Goal: Transaction & Acquisition: Book appointment/travel/reservation

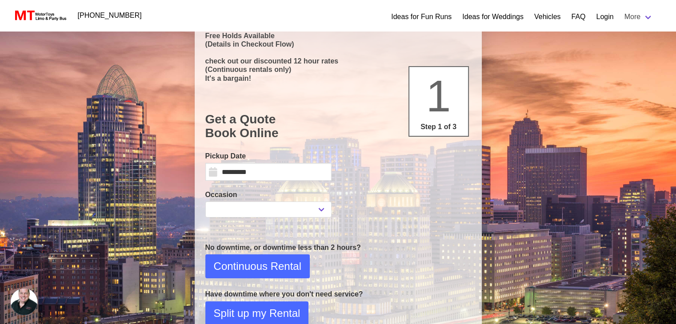
scroll to position [58, 0]
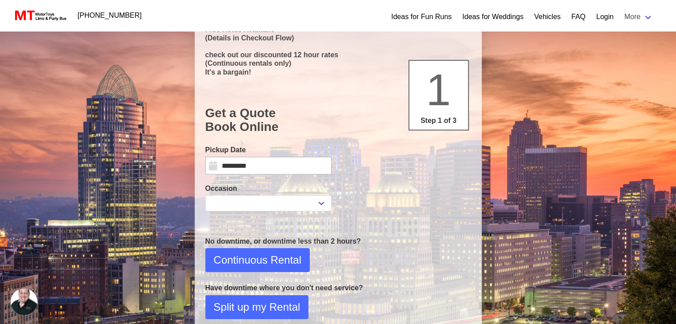
select select
click at [300, 167] on input "*********" at bounding box center [268, 166] width 126 height 18
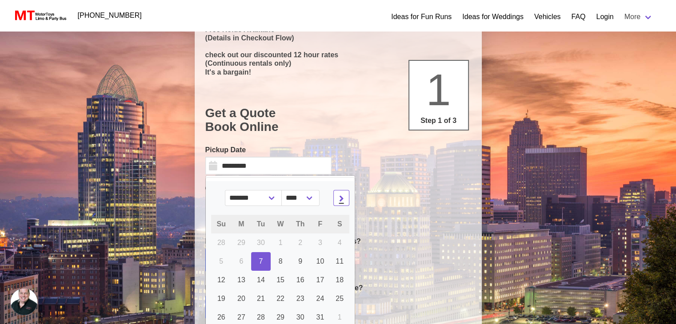
click at [339, 198] on icon at bounding box center [341, 198] width 5 height 6
select select "**"
click at [318, 242] on span "5" at bounding box center [320, 243] width 4 height 8
type input "*********"
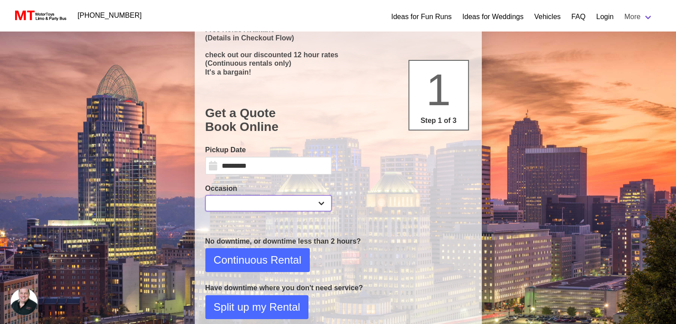
click at [324, 205] on select "**********" at bounding box center [268, 204] width 126 height 16
select select "***"
click at [205, 196] on select "**********" at bounding box center [268, 204] width 126 height 16
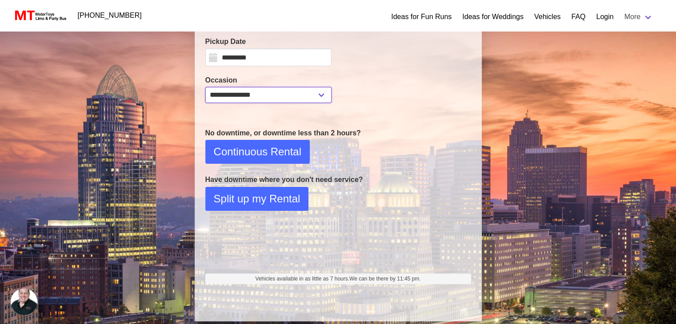
scroll to position [168, 0]
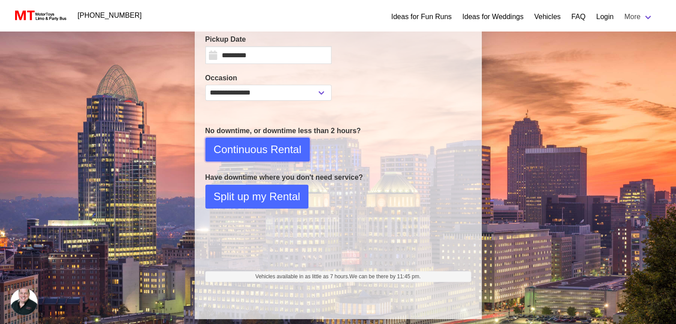
click at [280, 152] on span "Continuous Rental" at bounding box center [258, 150] width 88 height 16
select select "*"
select select "**"
select select "****"
select select "*"
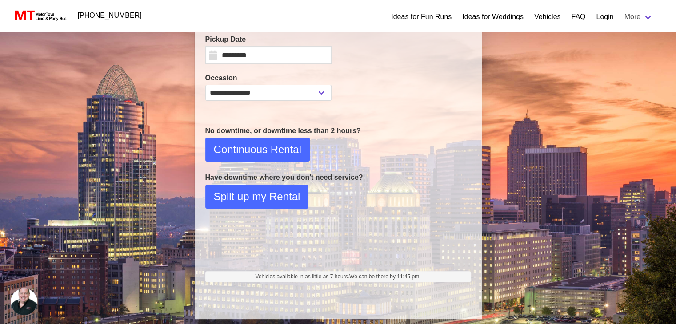
select select "**"
select select "****"
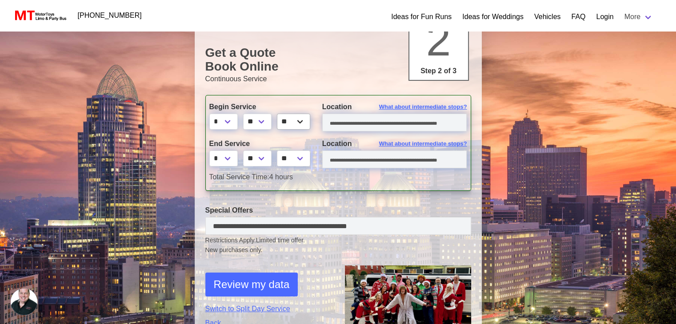
scroll to position [119, 0]
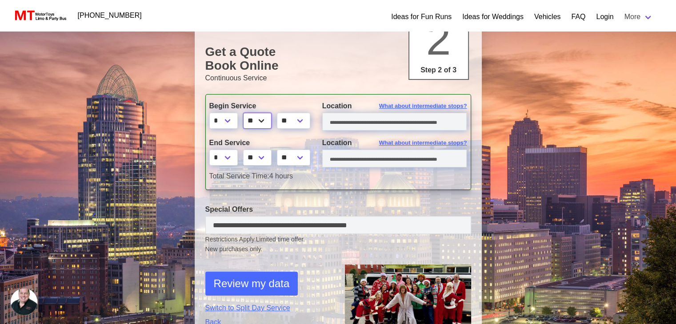
click at [263, 118] on select "** ** ** **" at bounding box center [257, 121] width 28 height 16
select select "**"
click at [244, 113] on select "** ** ** **" at bounding box center [257, 121] width 28 height 16
click at [359, 118] on input "text" at bounding box center [394, 122] width 145 height 18
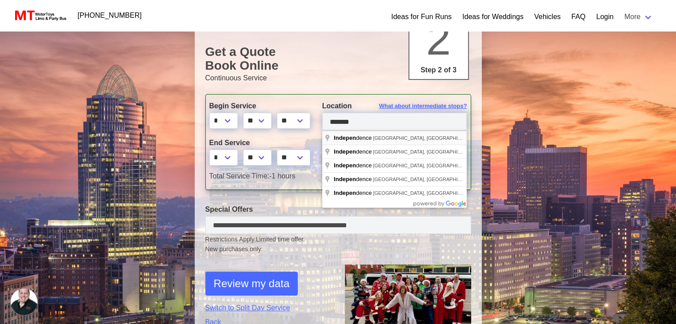
type input "**********"
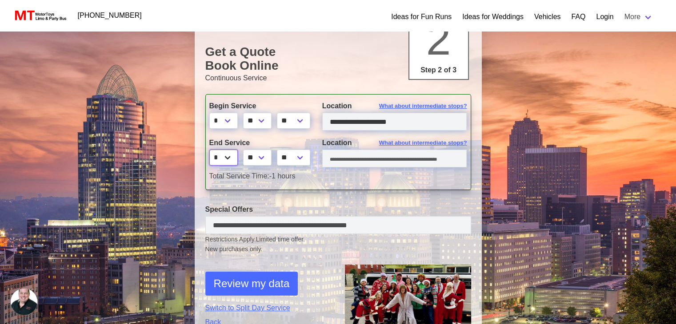
click at [228, 156] on select "* * * * * * * * * ** ** **" at bounding box center [223, 158] width 28 height 16
select select "**"
click at [209, 150] on select "* * * * * * * * * ** ** **" at bounding box center [223, 158] width 28 height 16
click at [375, 160] on input "text" at bounding box center [394, 159] width 145 height 18
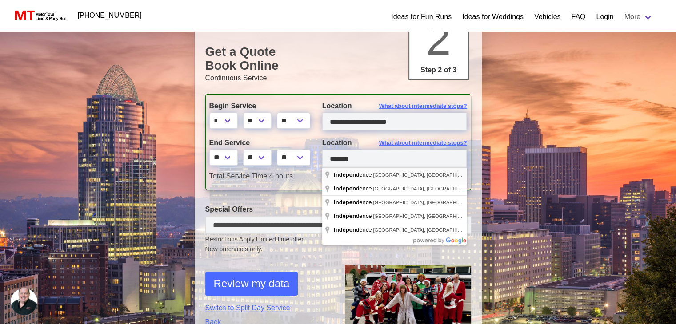
type input "**********"
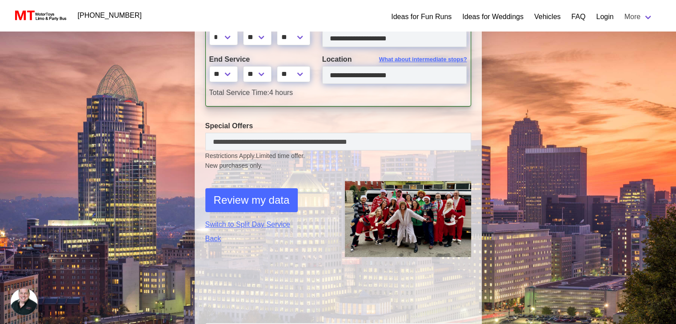
scroll to position [209, 0]
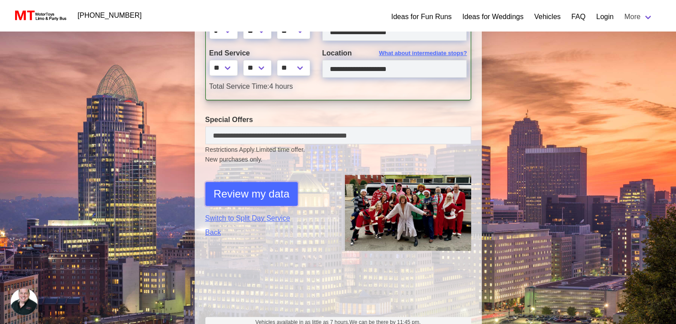
click at [256, 195] on span "Review my data" at bounding box center [252, 194] width 76 height 16
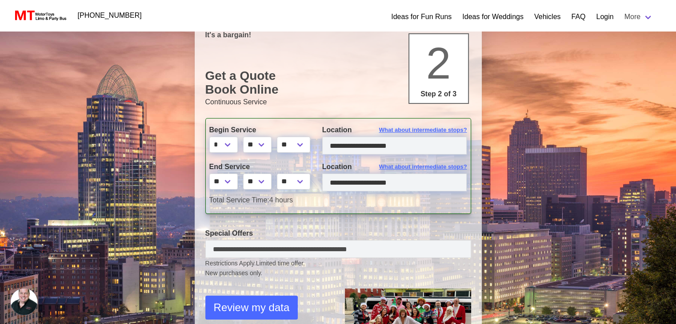
select select "***"
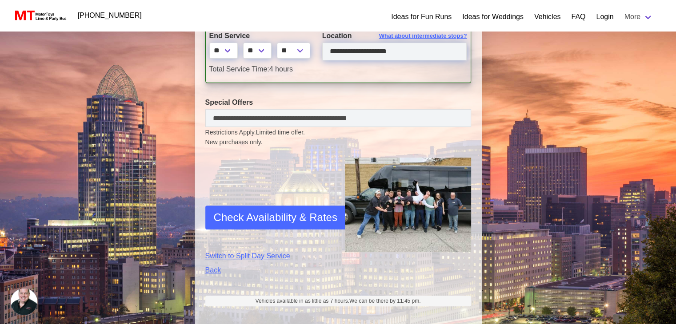
scroll to position [314, 0]
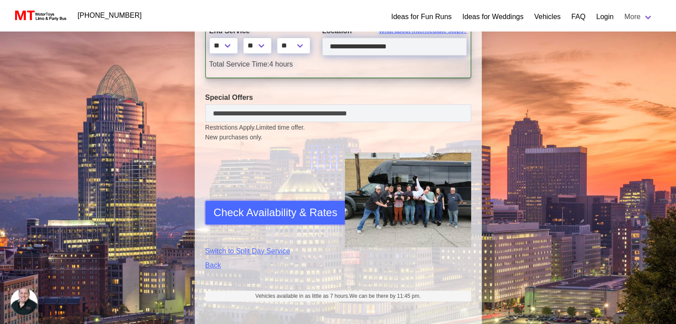
click at [270, 211] on span "Check Availability & Rates" at bounding box center [276, 213] width 124 height 16
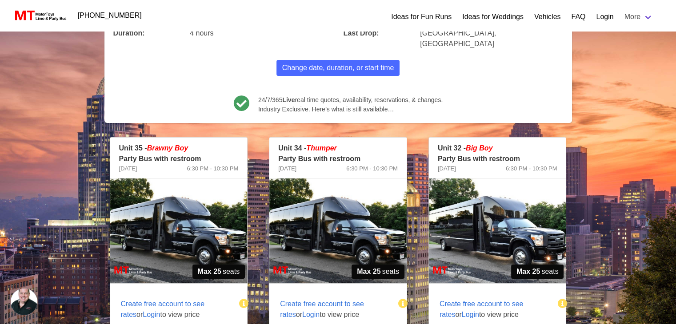
scroll to position [102, 0]
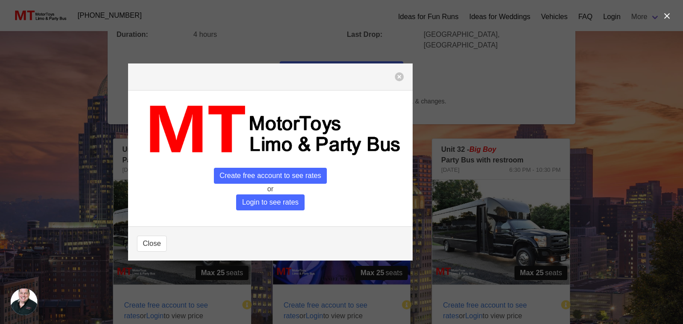
click at [289, 200] on span "Login to see rates" at bounding box center [270, 203] width 68 height 16
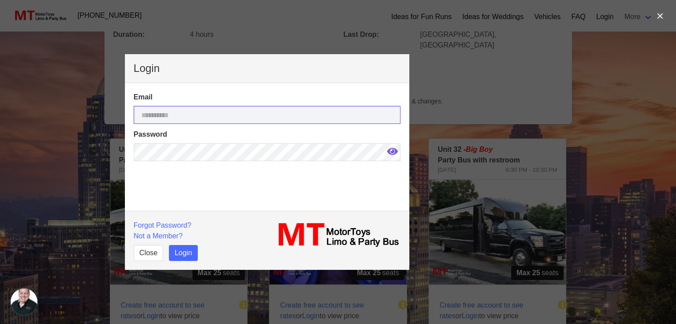
click at [286, 114] on input "email" at bounding box center [267, 115] width 267 height 18
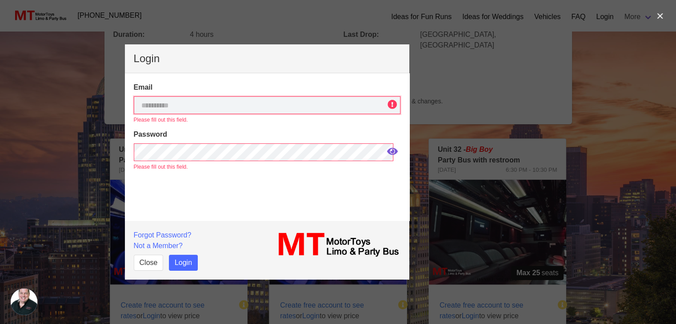
click at [251, 108] on input "email" at bounding box center [267, 105] width 267 height 18
type input "**********"
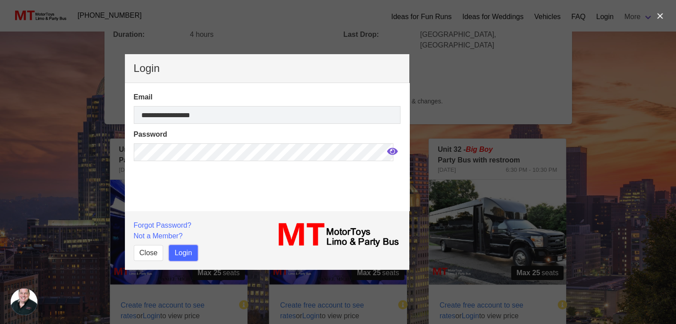
click at [179, 251] on button "Login" at bounding box center [183, 253] width 29 height 16
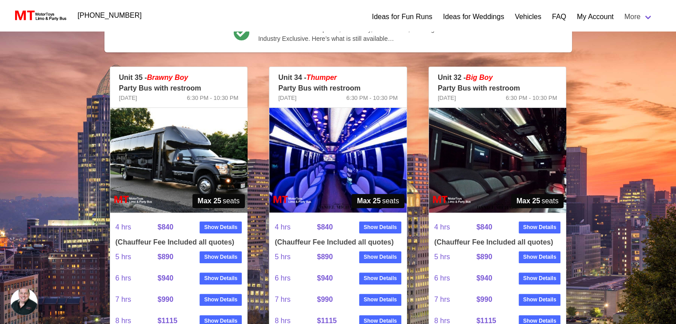
scroll to position [176, 0]
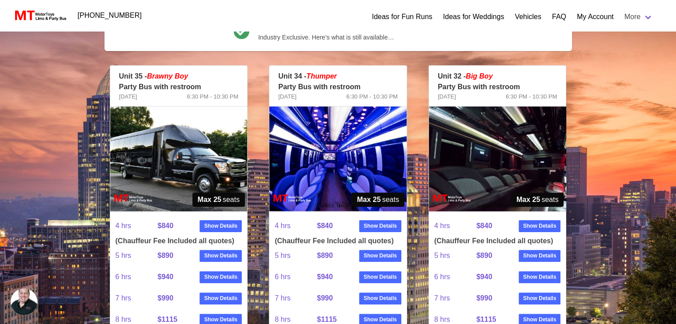
click at [178, 149] on img at bounding box center [178, 159] width 137 height 105
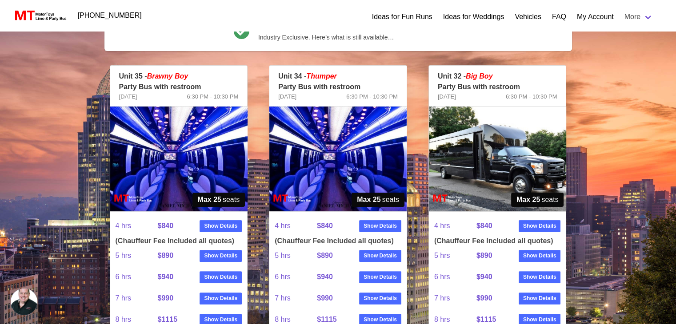
click at [501, 142] on img at bounding box center [497, 159] width 137 height 105
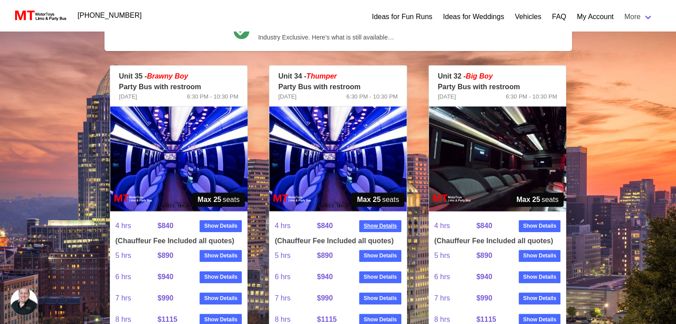
click at [376, 222] on strong "Show Details" at bounding box center [380, 226] width 33 height 8
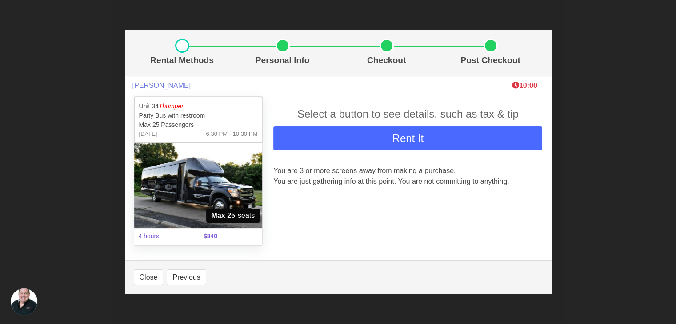
scroll to position [149, 0]
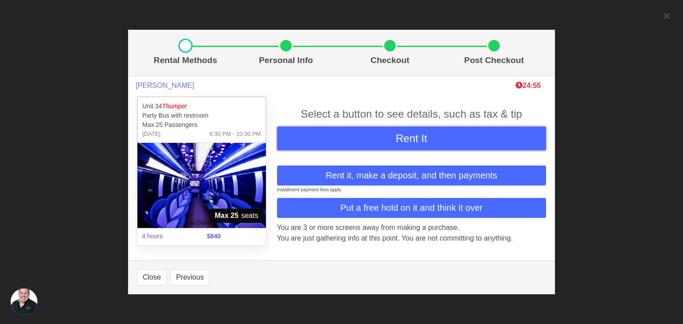
click at [430, 142] on button "Rent It" at bounding box center [411, 139] width 269 height 24
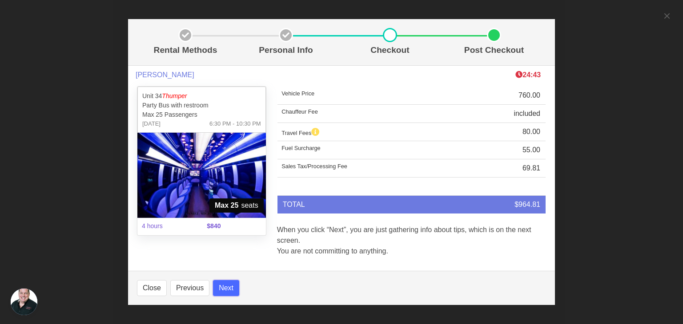
click at [229, 287] on button "Next" at bounding box center [226, 288] width 26 height 16
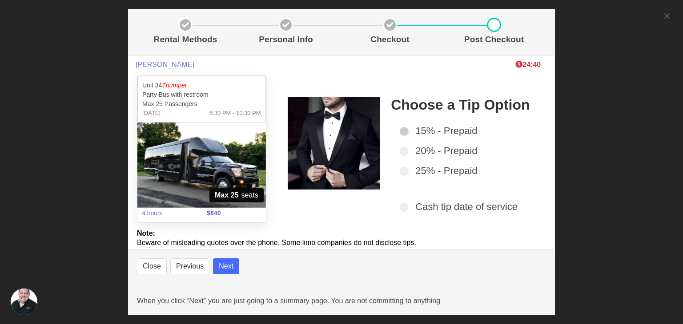
click at [400, 132] on span at bounding box center [404, 131] width 9 height 9
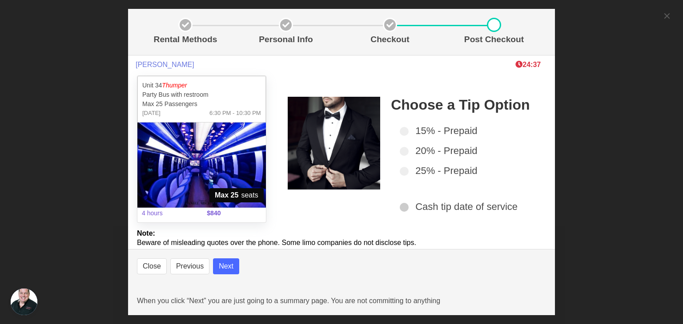
click at [400, 205] on span at bounding box center [404, 207] width 9 height 9
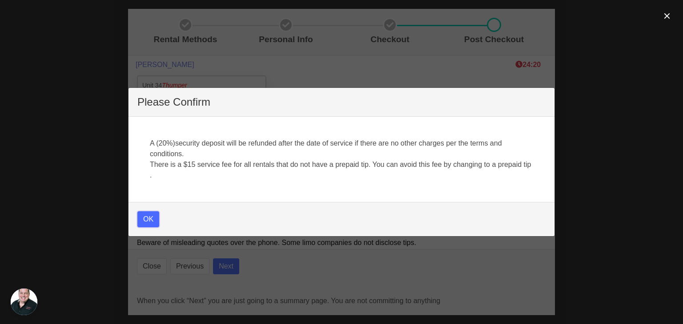
click at [146, 216] on button "OK" at bounding box center [148, 220] width 22 height 16
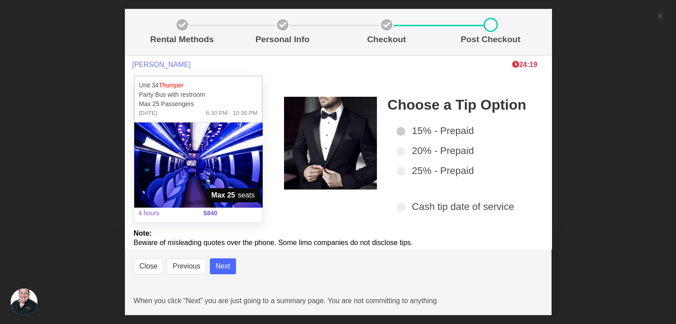
select select
click at [397, 133] on span at bounding box center [400, 131] width 9 height 9
select select
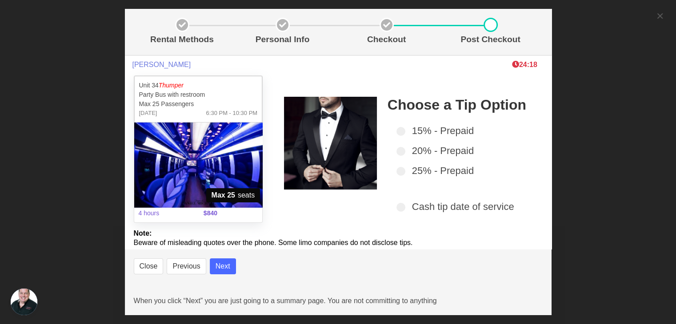
select select
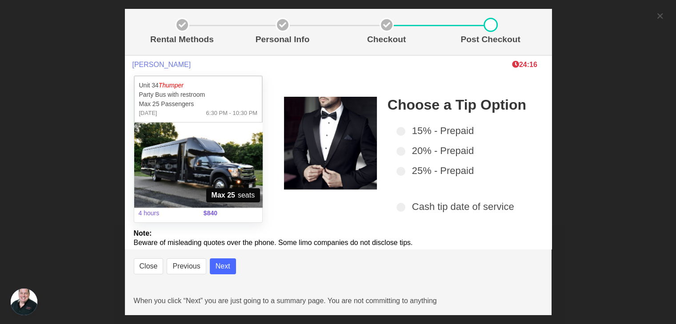
select select
click at [222, 264] on button "Next" at bounding box center [223, 267] width 26 height 16
select select
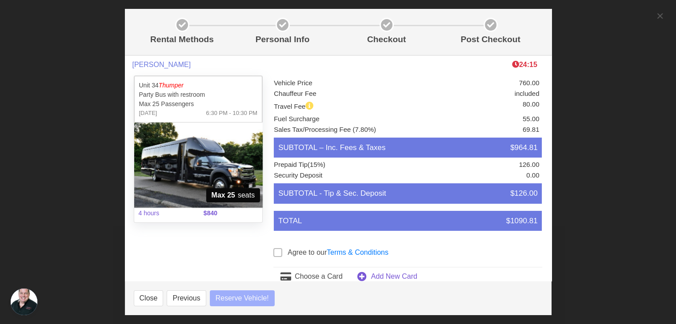
select select
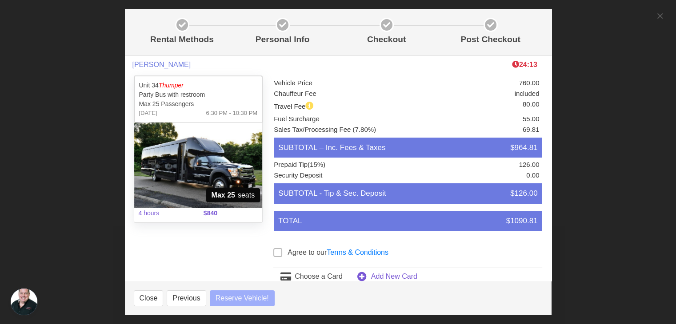
select select
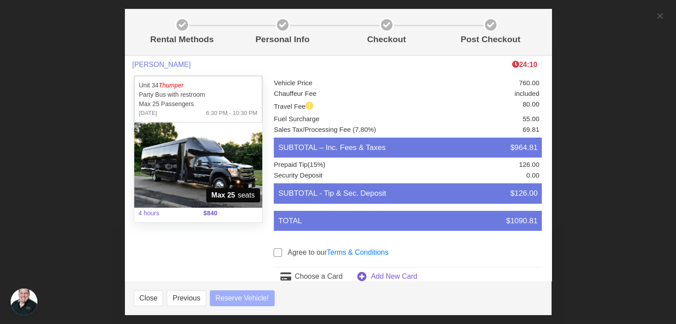
select select
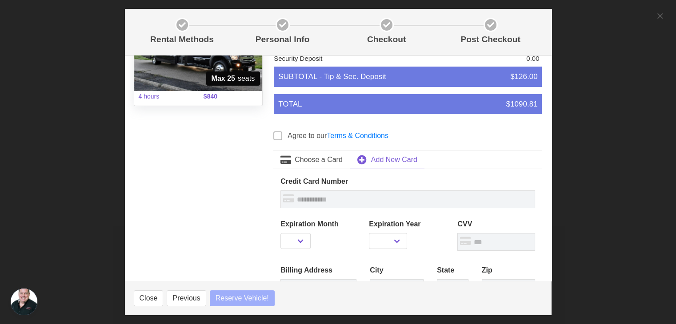
select select
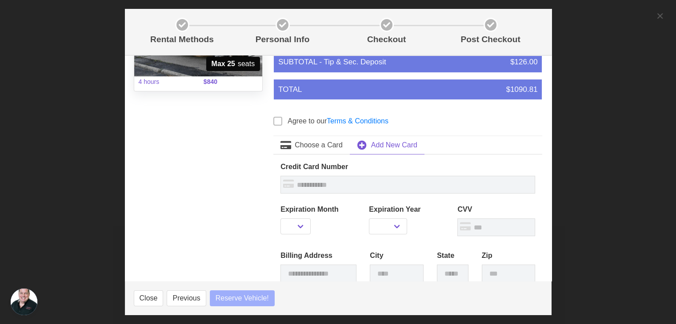
scroll to position [217, 0]
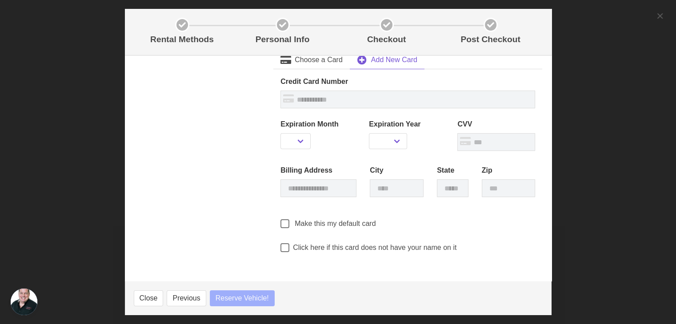
select select
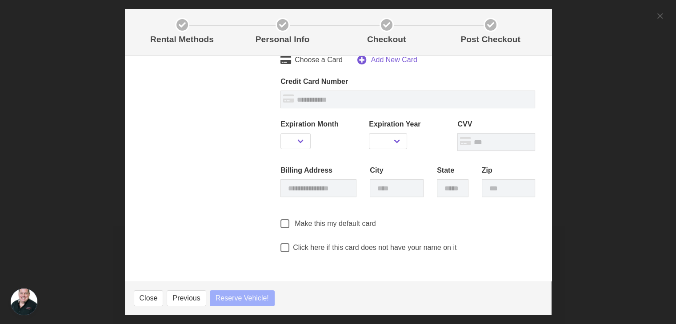
select select
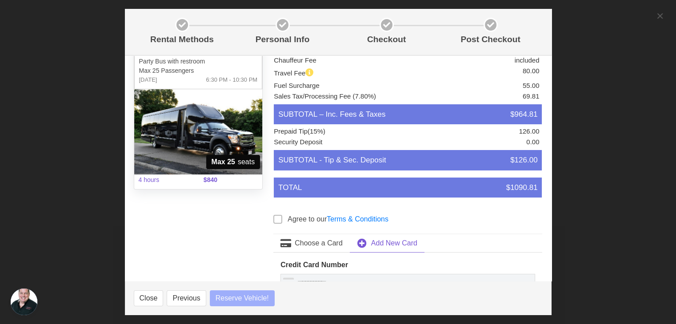
select select
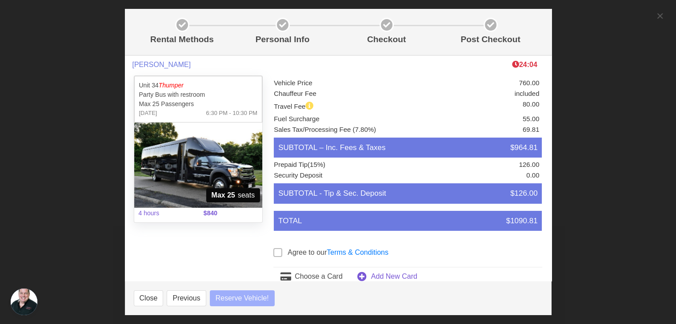
select select
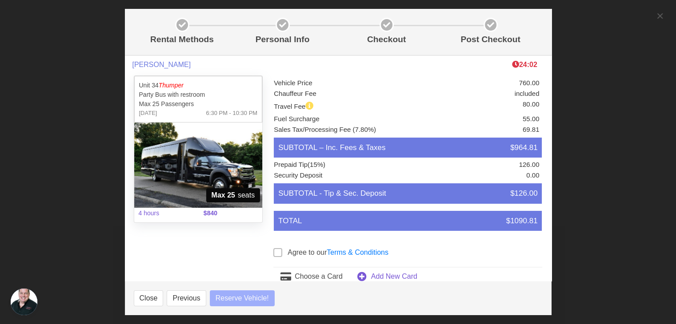
select select
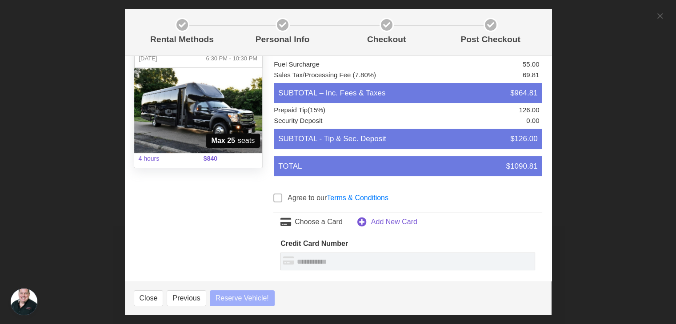
select select
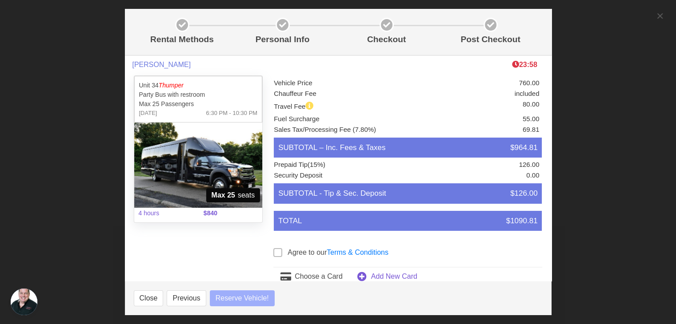
select select
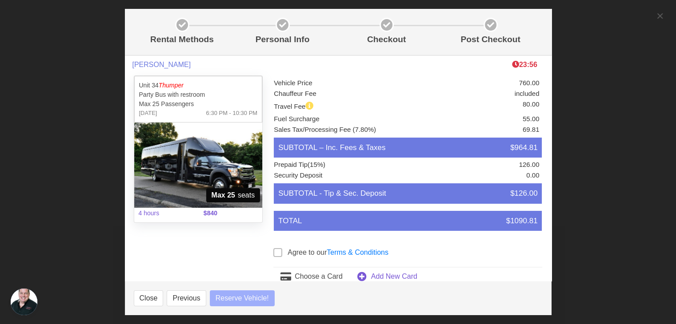
select select
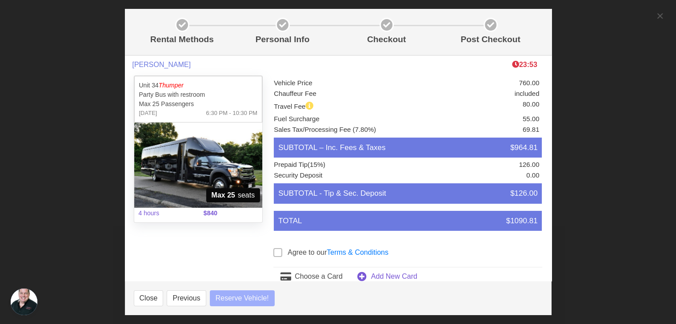
select select
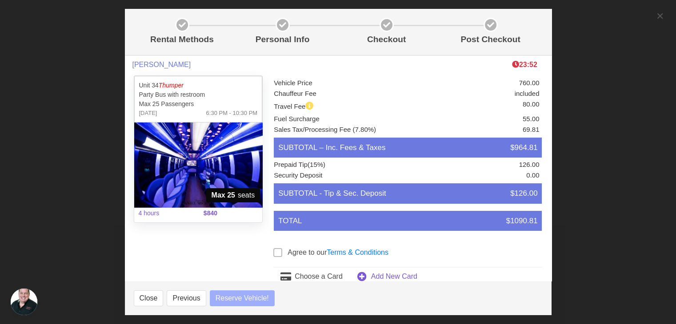
select select
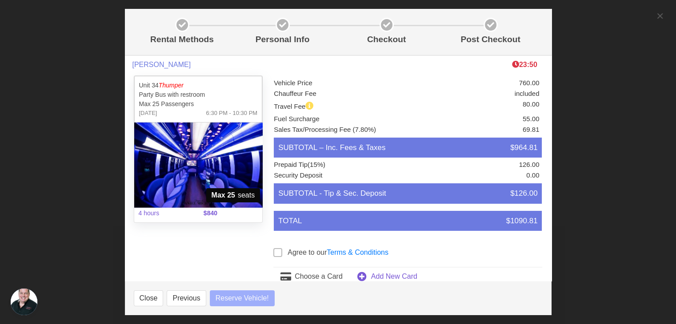
select select
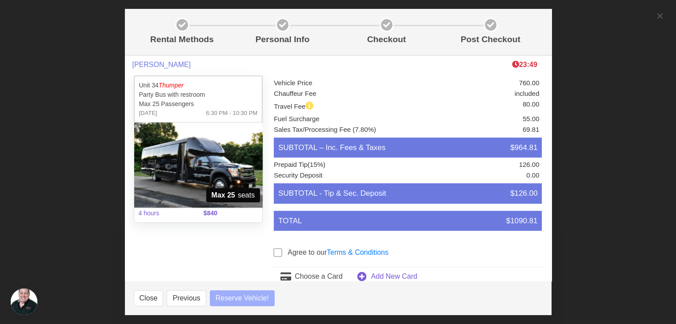
select select
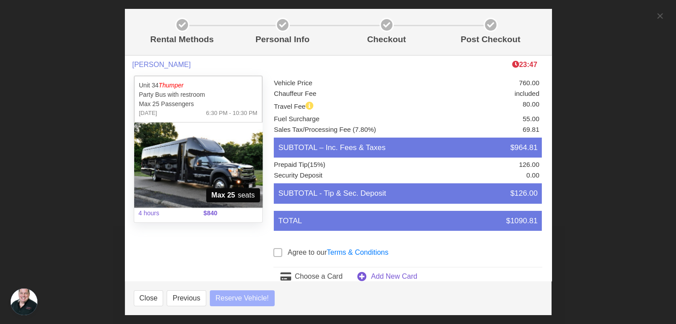
select select
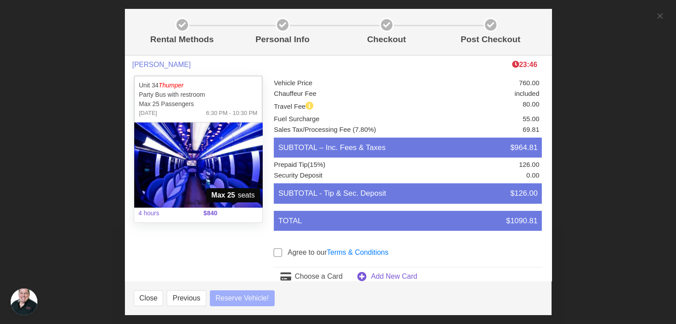
select select
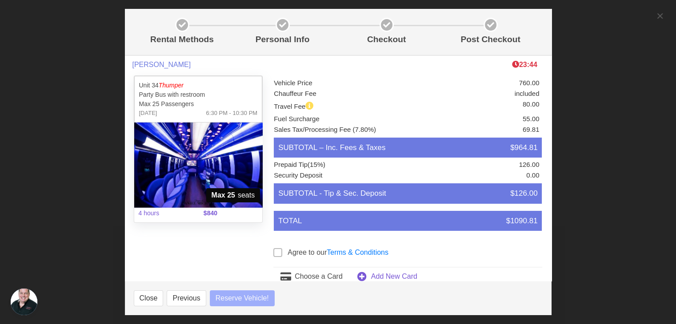
select select
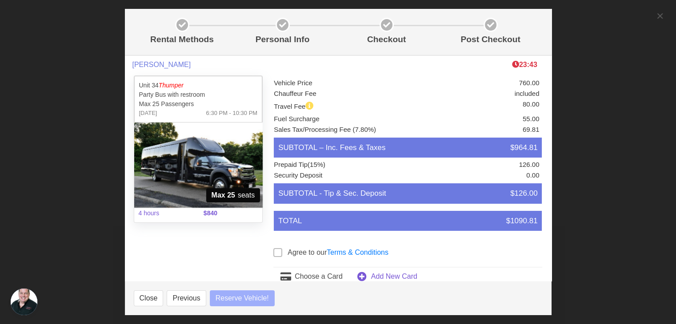
select select
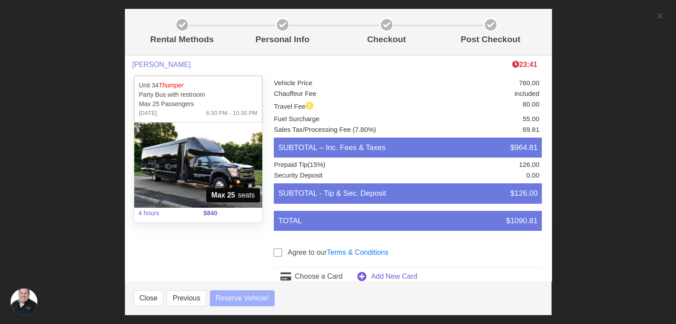
select select
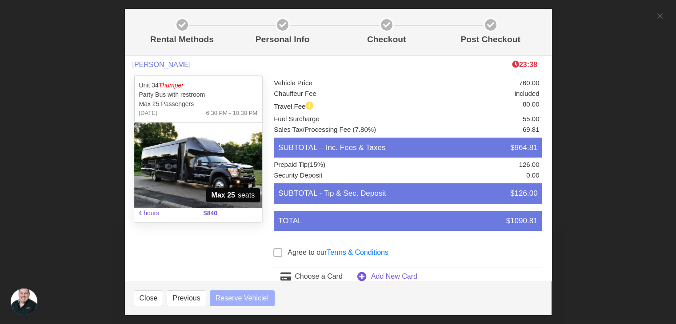
select select
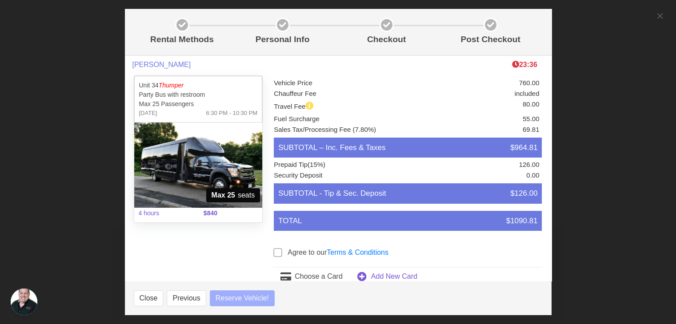
select select
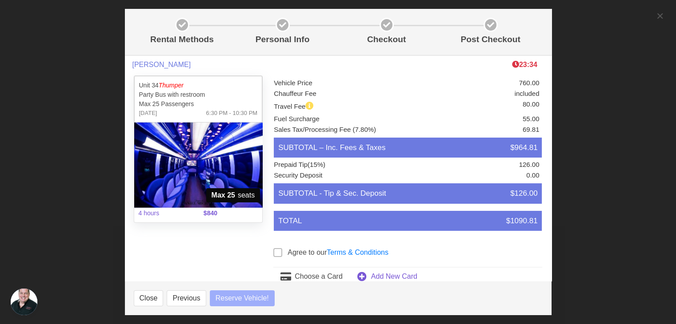
select select
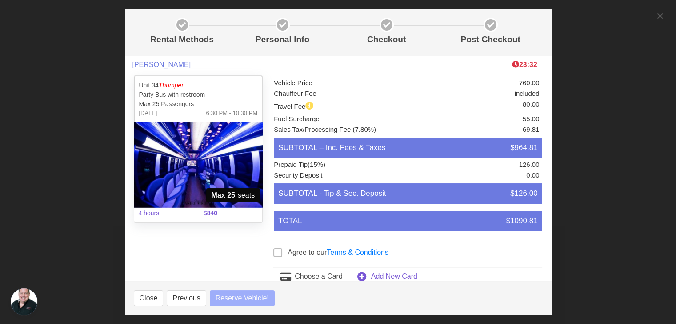
select select
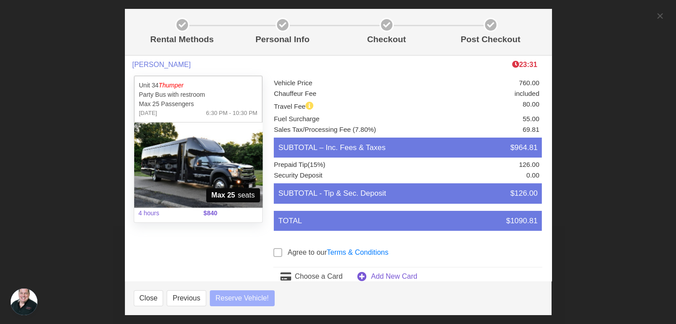
select select
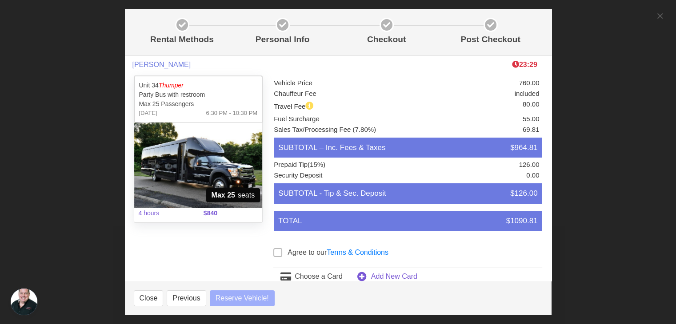
select select
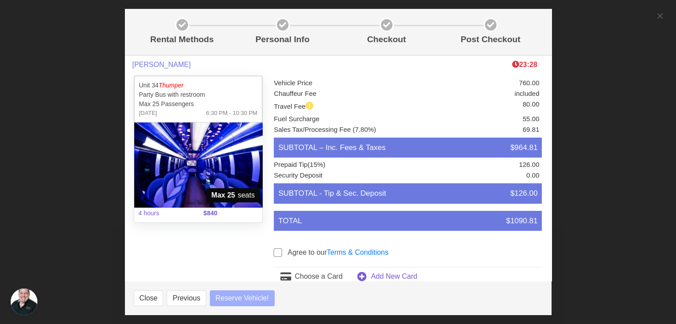
select select
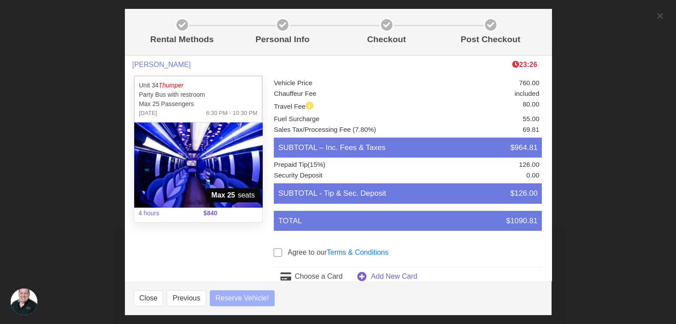
select select
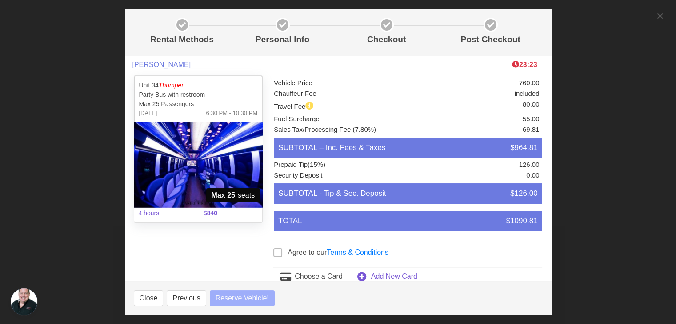
select select
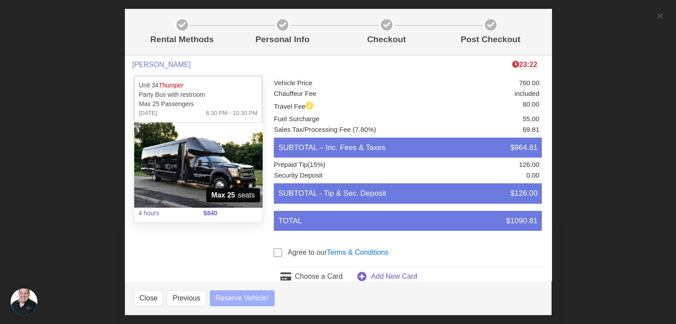
select select
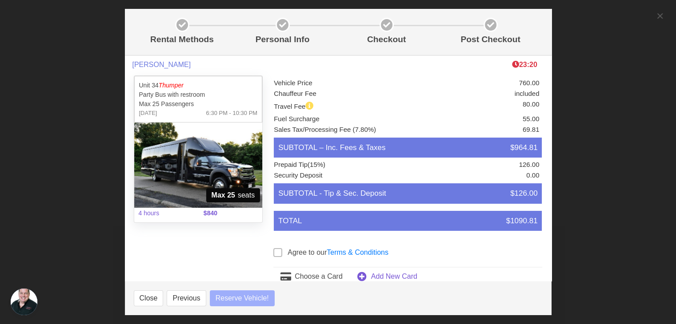
select select
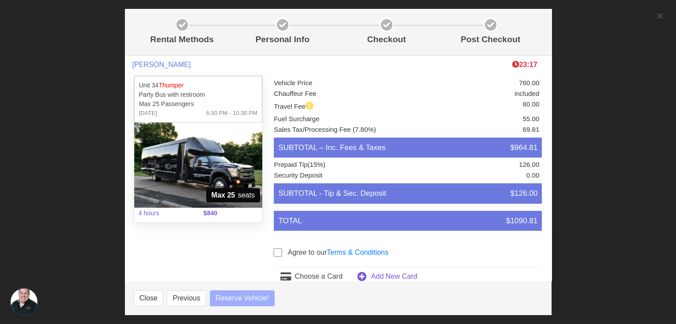
select select
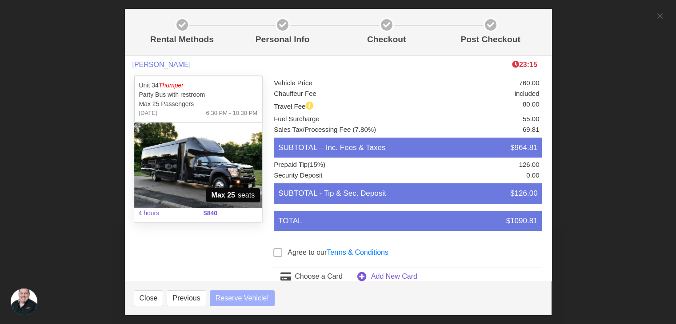
select select
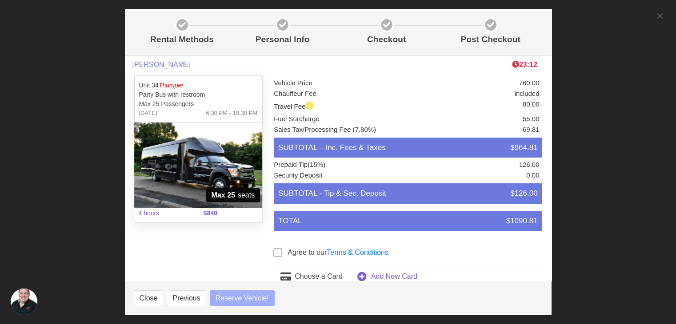
select select
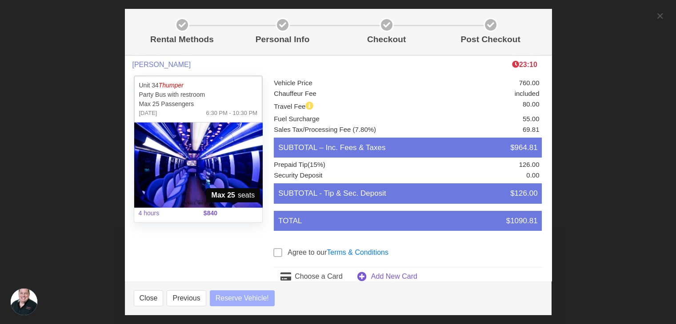
select select
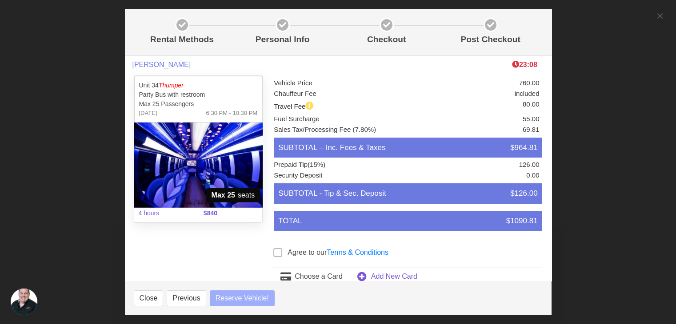
select select
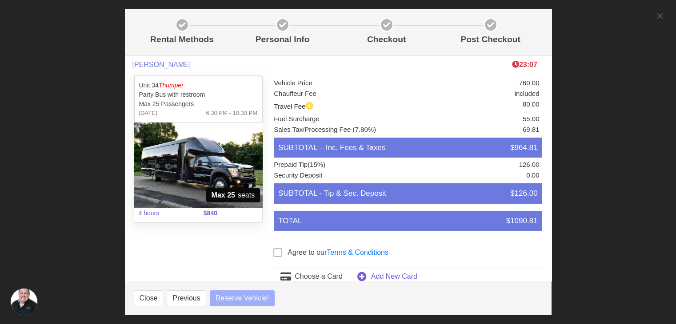
select select
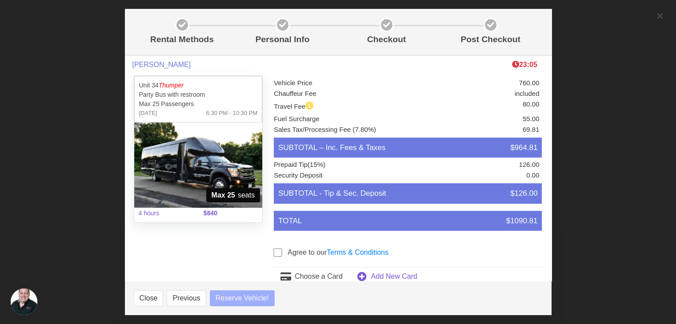
select select
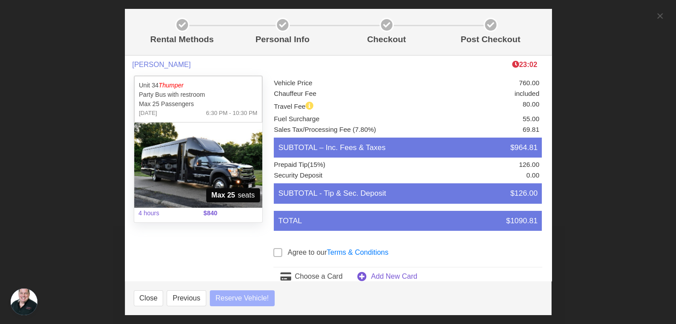
select select
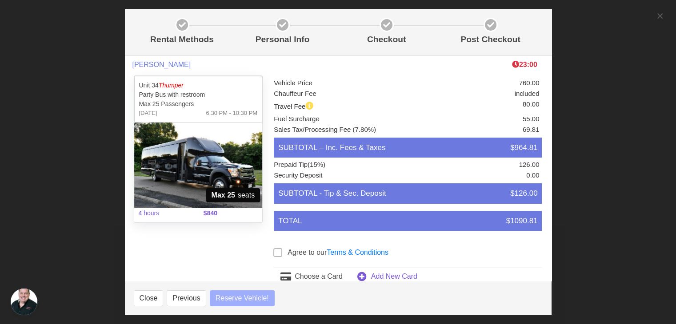
select select
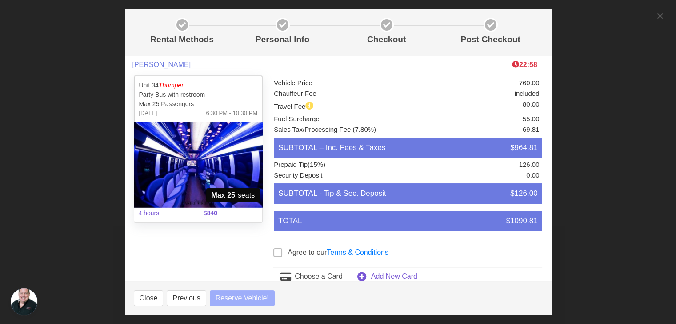
select select
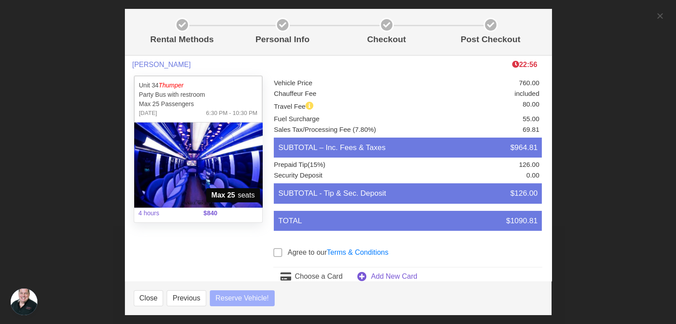
select select
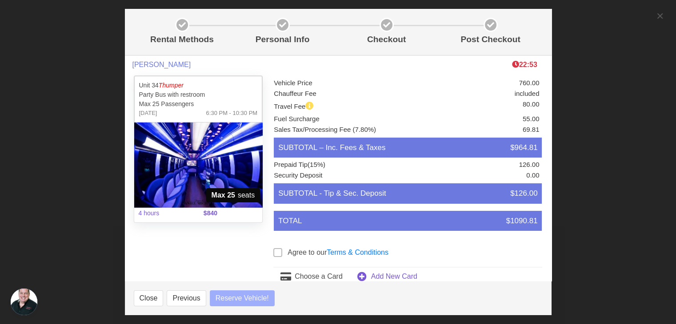
select select
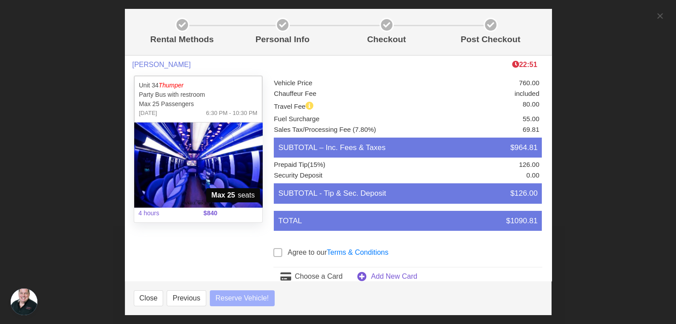
select select
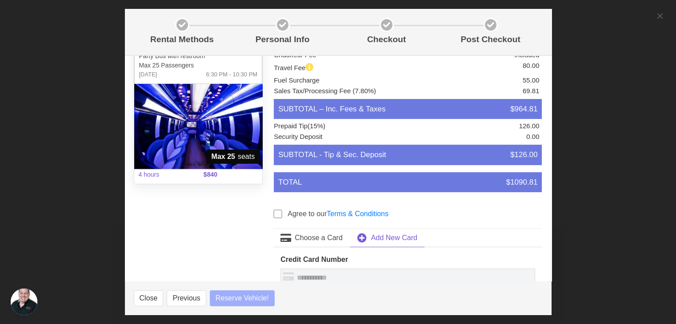
scroll to position [39, 0]
click at [387, 152] on li "SUBTOTAL - Tip & Sec. Deposit $126.00" at bounding box center [408, 154] width 268 height 20
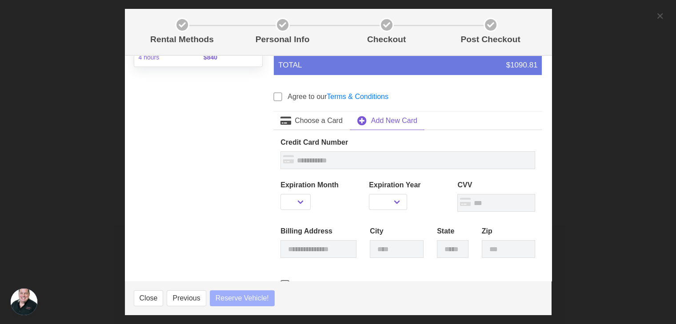
scroll to position [156, 0]
click at [190, 300] on button "Previous" at bounding box center [186, 299] width 39 height 16
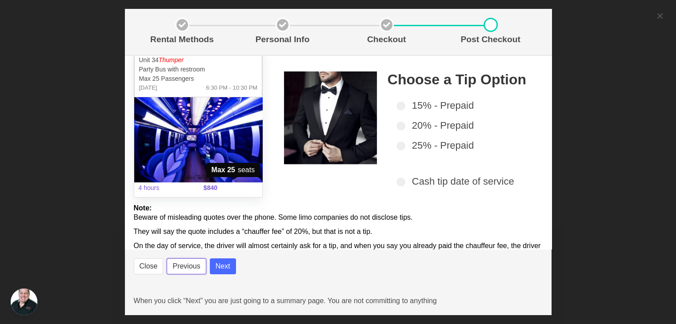
scroll to position [0, 0]
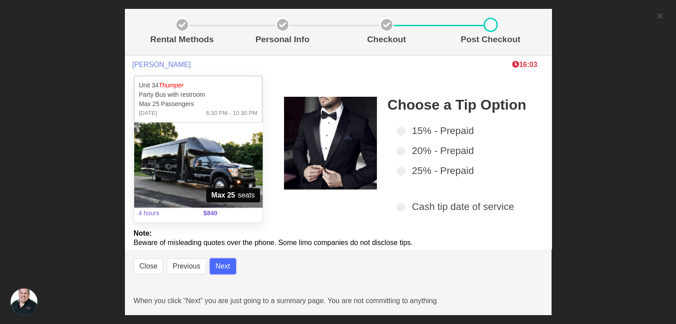
click at [223, 272] on button "Next" at bounding box center [223, 267] width 26 height 16
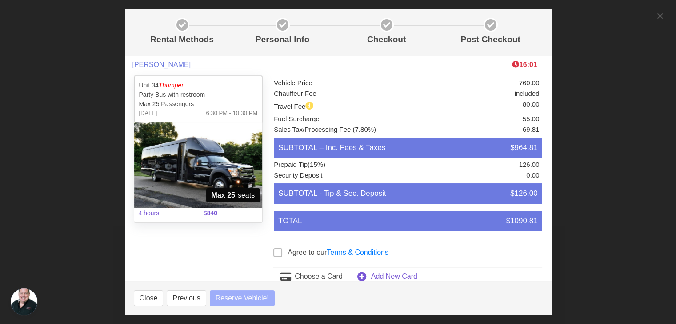
click at [273, 248] on span at bounding box center [277, 252] width 9 height 9
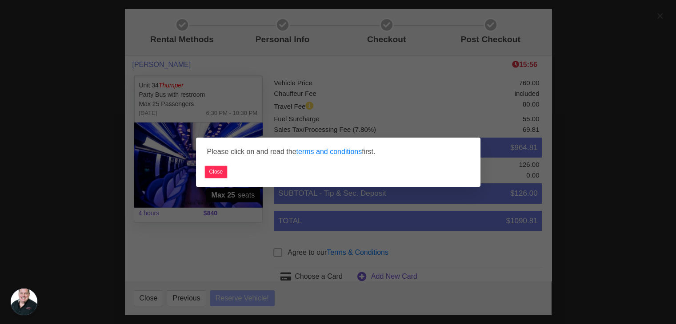
click at [215, 169] on button "Close" at bounding box center [216, 172] width 23 height 12
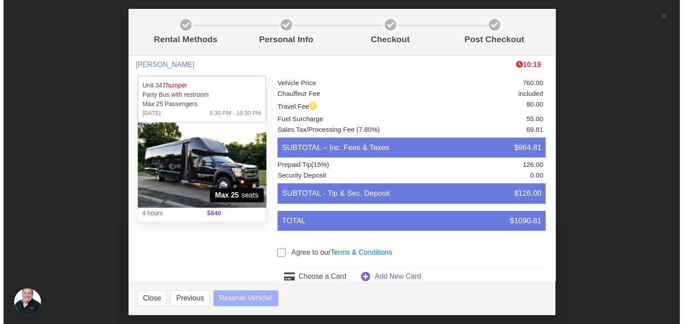
scroll to position [130, 0]
